Goal: Task Accomplishment & Management: Manage account settings

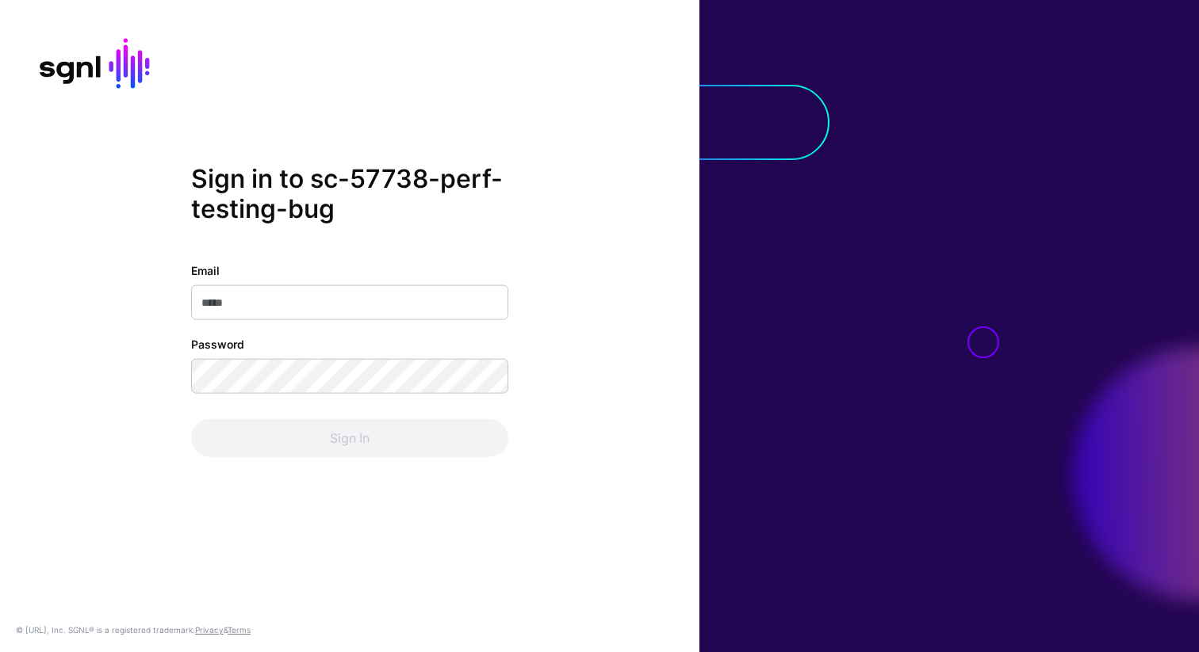
type input "**********"
click at [305, 422] on div "Sign In" at bounding box center [349, 438] width 317 height 38
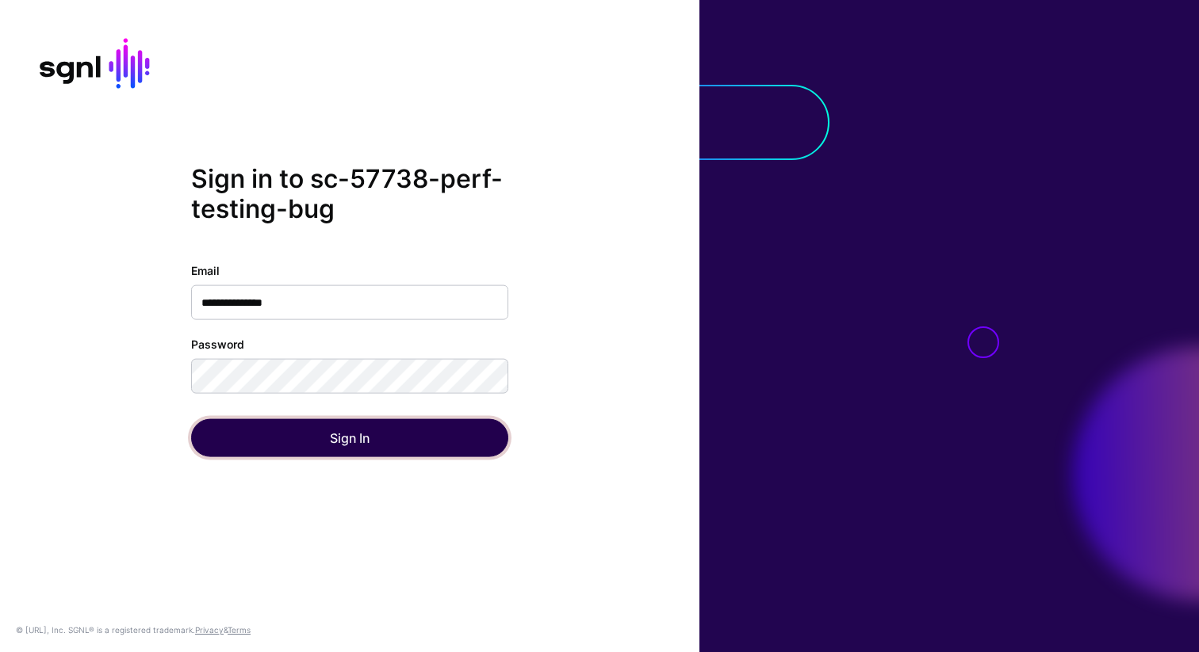
click at [305, 442] on button "Sign In" at bounding box center [349, 438] width 317 height 38
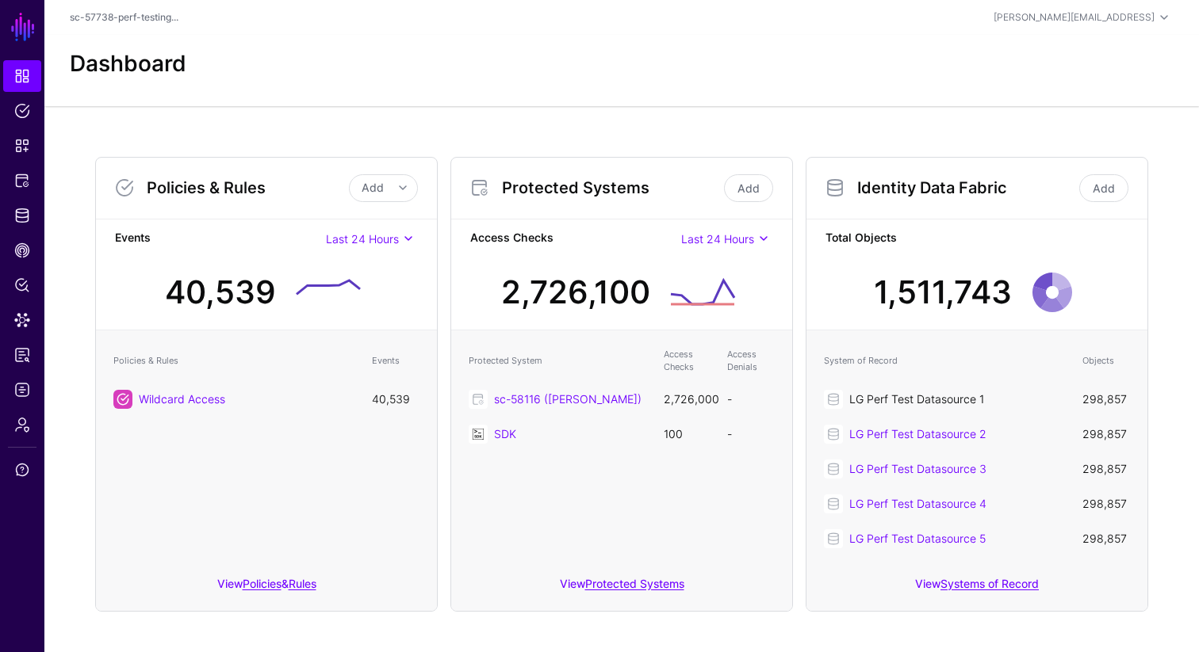
click at [893, 404] on link "LG Perf Test Datasource 1" at bounding box center [916, 398] width 135 height 13
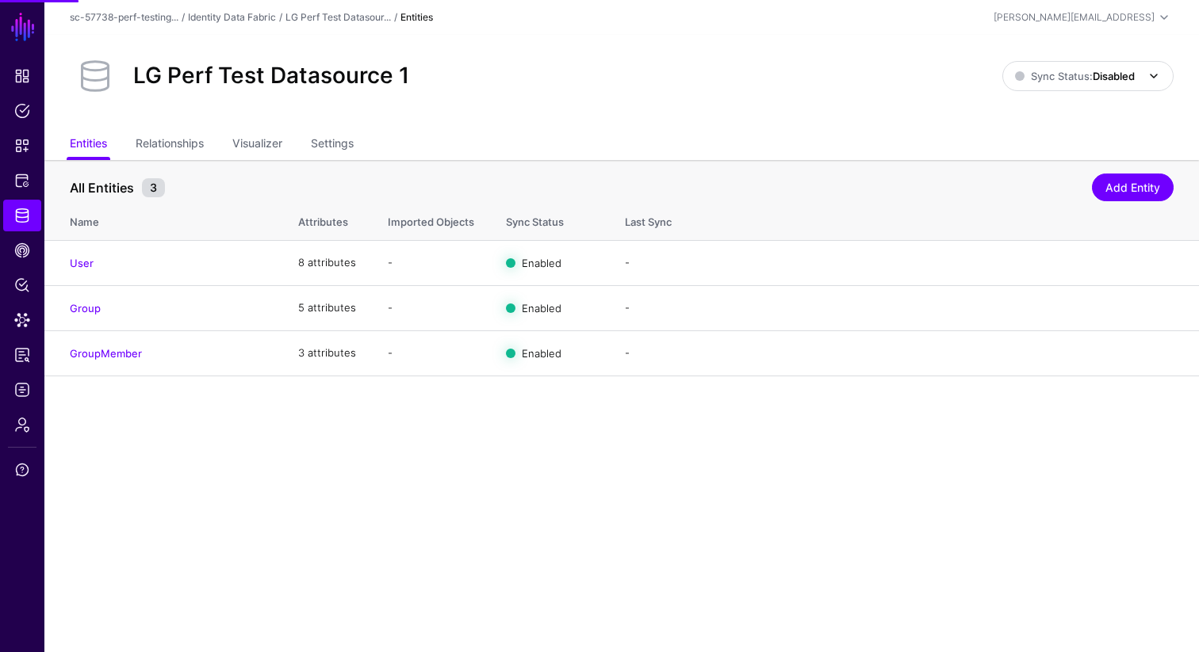
click at [1062, 89] on link "Sync Status: Disabled" at bounding box center [1087, 76] width 171 height 30
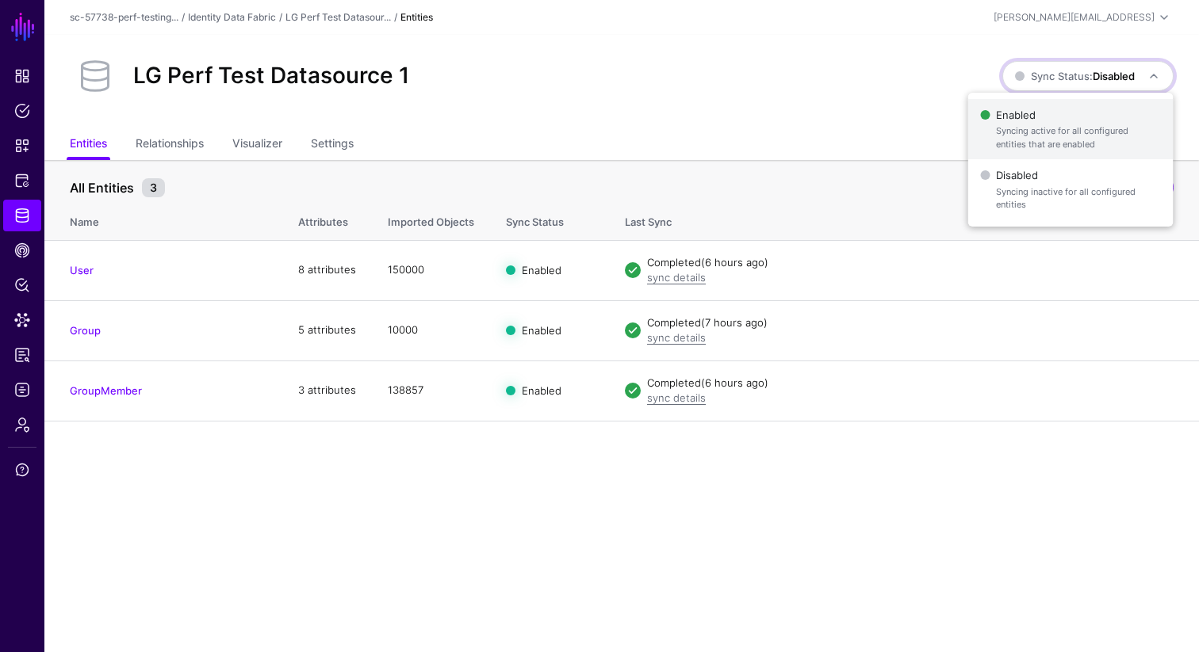
click at [1062, 128] on span "Syncing active for all configured entities that are enabled" at bounding box center [1078, 137] width 164 height 26
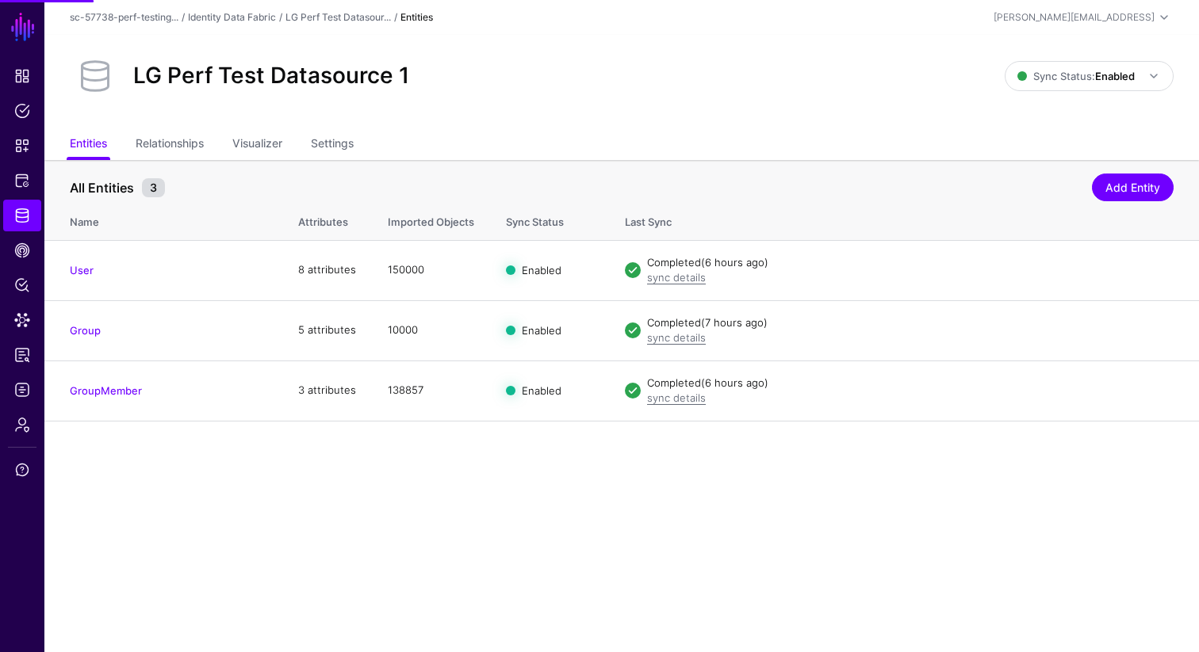
click at [778, 101] on div "LG Perf Test Datasource 1" at bounding box center [536, 76] width 947 height 51
